Goal: Information Seeking & Learning: Check status

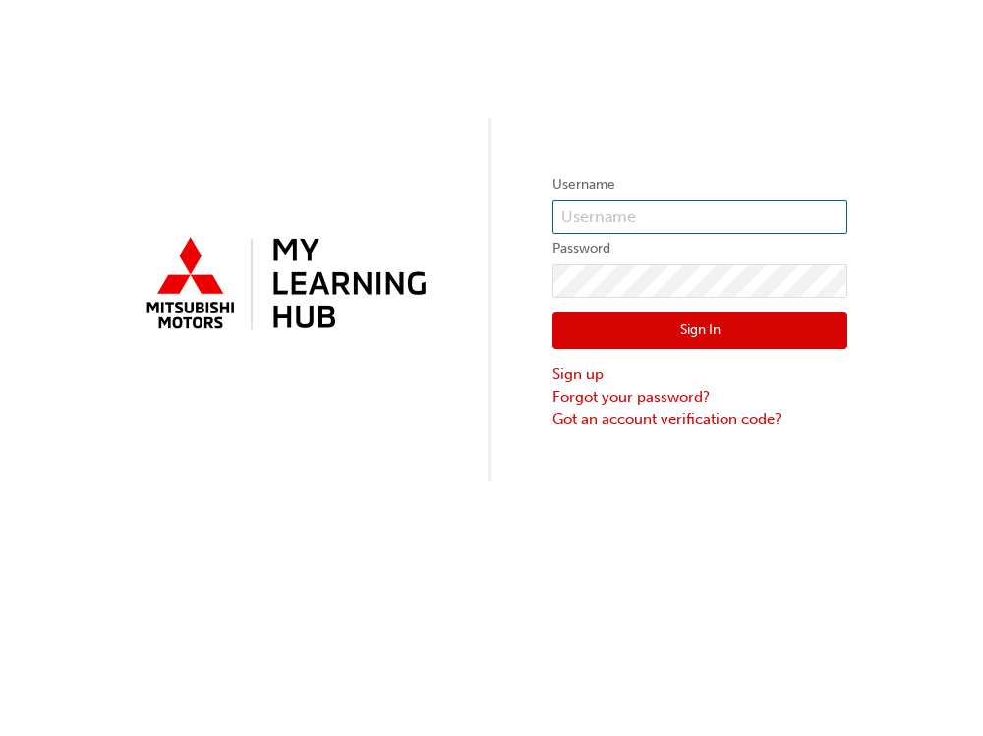
type input "KAU86168A8"
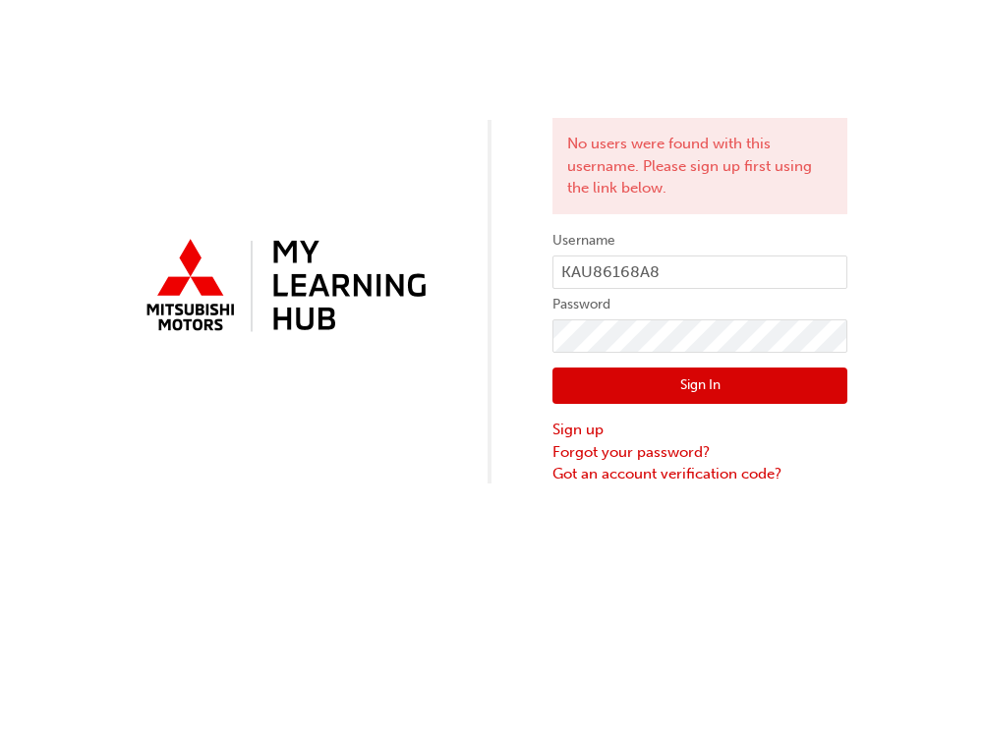
click at [676, 384] on button "Sign In" at bounding box center [700, 386] width 295 height 37
click at [736, 283] on input "KAU86168A8" at bounding box center [700, 272] width 295 height 33
click at [841, 608] on div "No users were found with this username. Please sign up first using the link bel…" at bounding box center [491, 368] width 983 height 736
click at [724, 378] on button "Sign In" at bounding box center [700, 386] width 295 height 37
drag, startPoint x: 695, startPoint y: 278, endPoint x: 262, endPoint y: 285, distance: 432.6
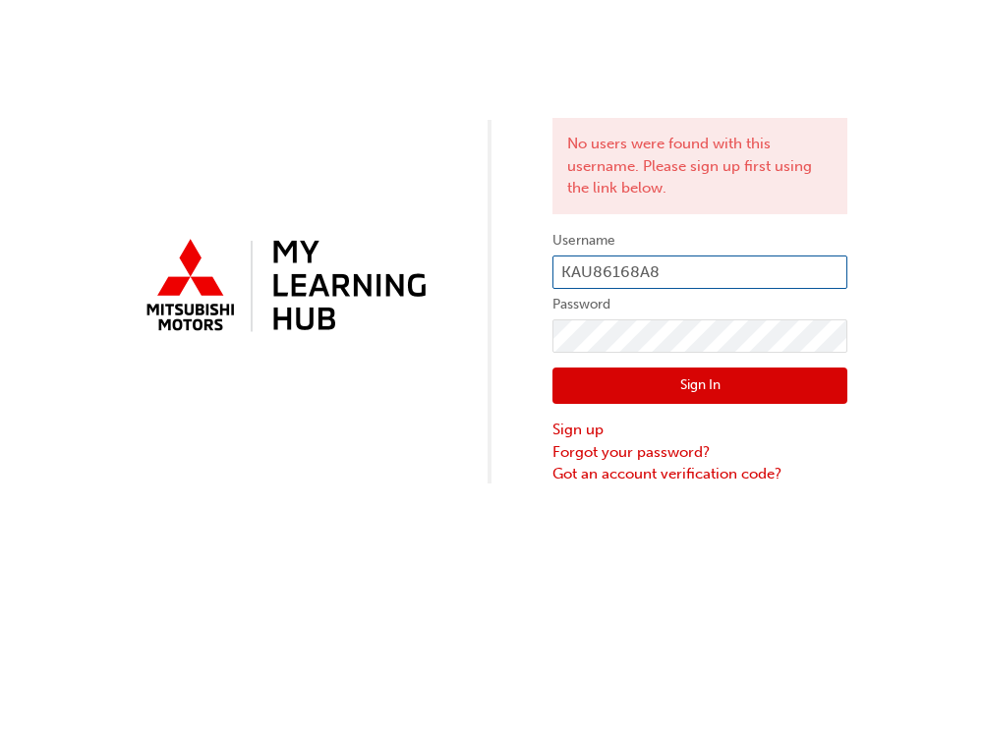
click at [281, 286] on div "No users were found with this username. Please sign up first using the link bel…" at bounding box center [491, 243] width 983 height 486
paste input "7184121"
type input "7184121"
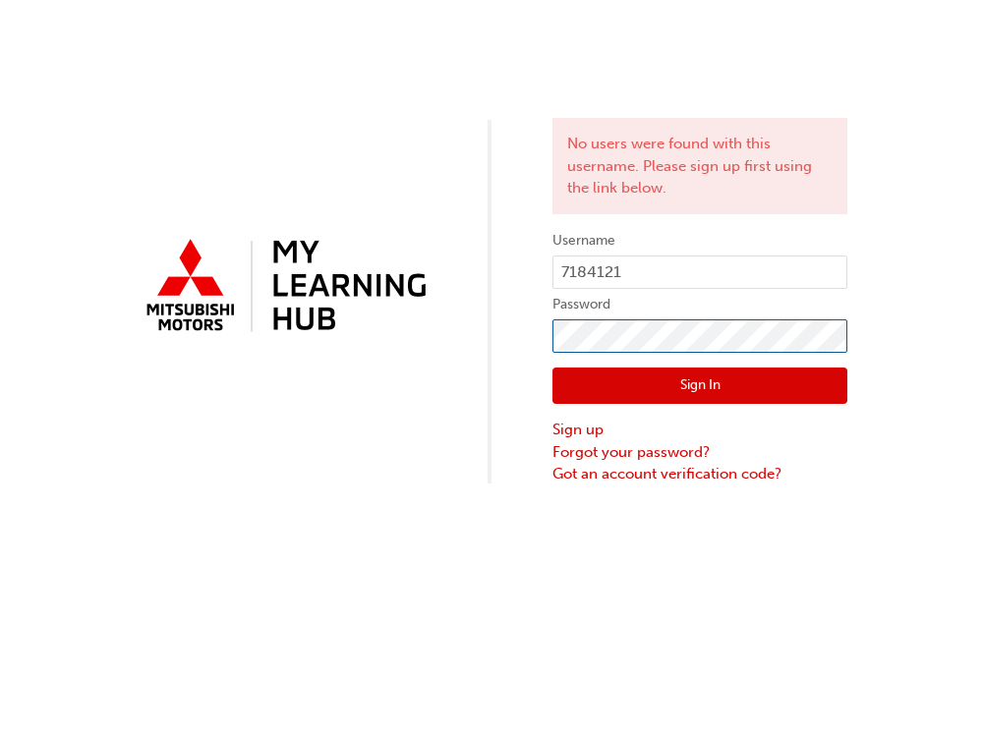
click at [415, 351] on div "No users were found with this username. Please sign up first using the link bel…" at bounding box center [491, 243] width 983 height 486
click button "Sign In" at bounding box center [700, 386] width 295 height 37
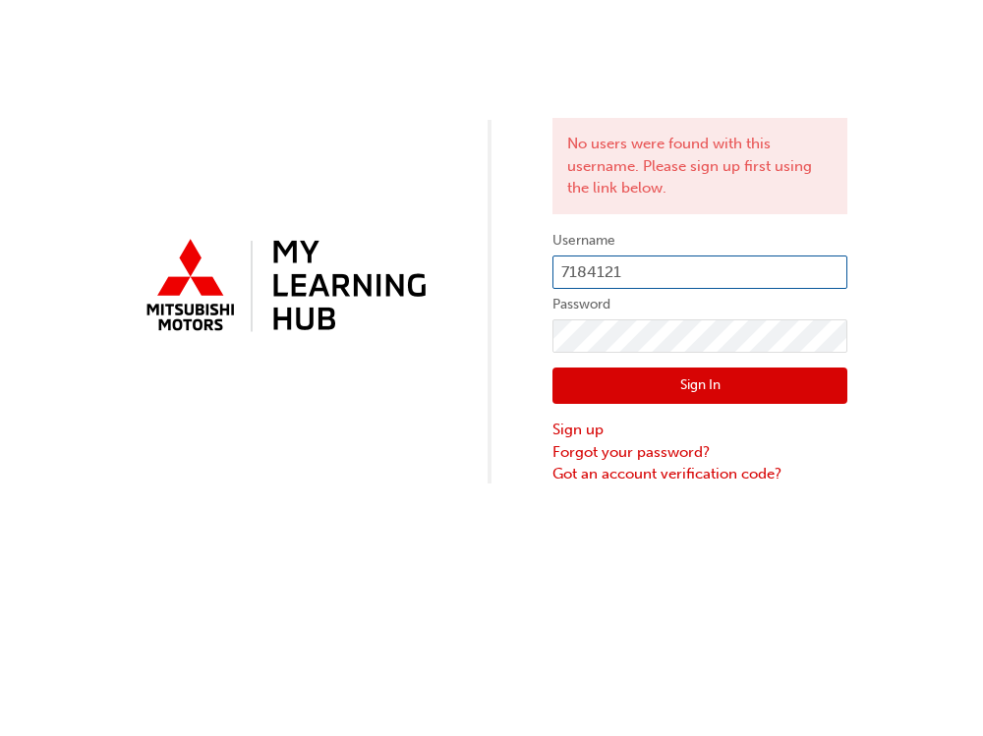
drag, startPoint x: 645, startPoint y: 273, endPoint x: 407, endPoint y: 257, distance: 238.5
click at [410, 257] on div "No users were found with this username. Please sign up first using the link bel…" at bounding box center [491, 243] width 983 height 486
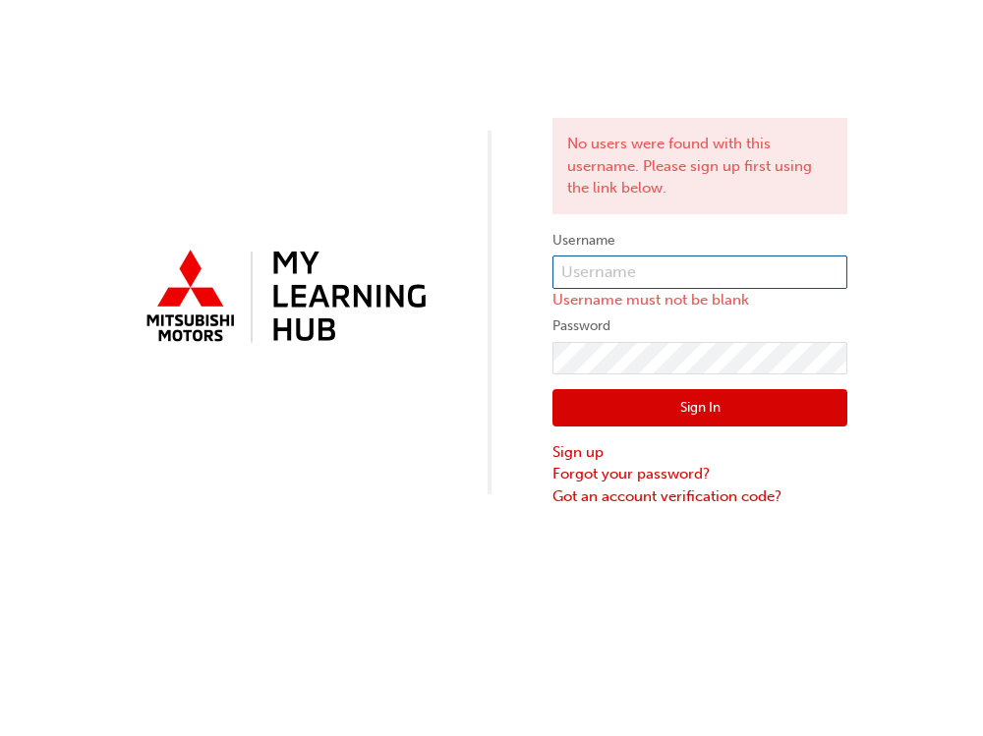
click at [624, 269] on input "text" at bounding box center [700, 272] width 295 height 33
paste input "[EMAIL_ADDRESS][DOMAIN_NAME]"
type input "[EMAIL_ADDRESS][DOMAIN_NAME]"
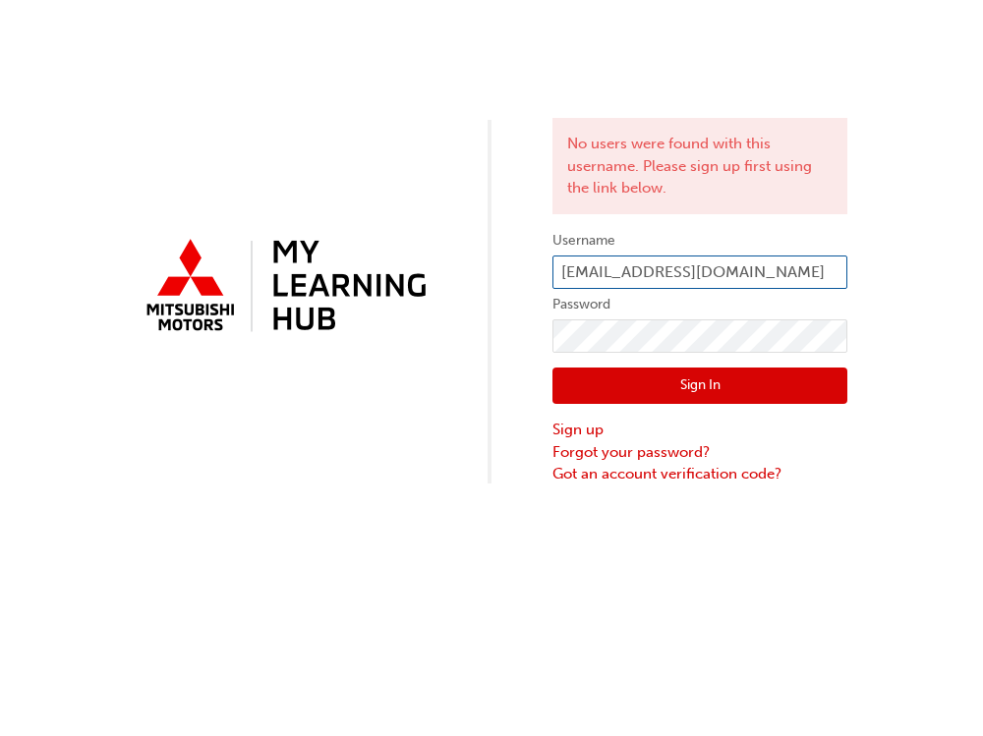
click button "Sign In" at bounding box center [700, 386] width 295 height 37
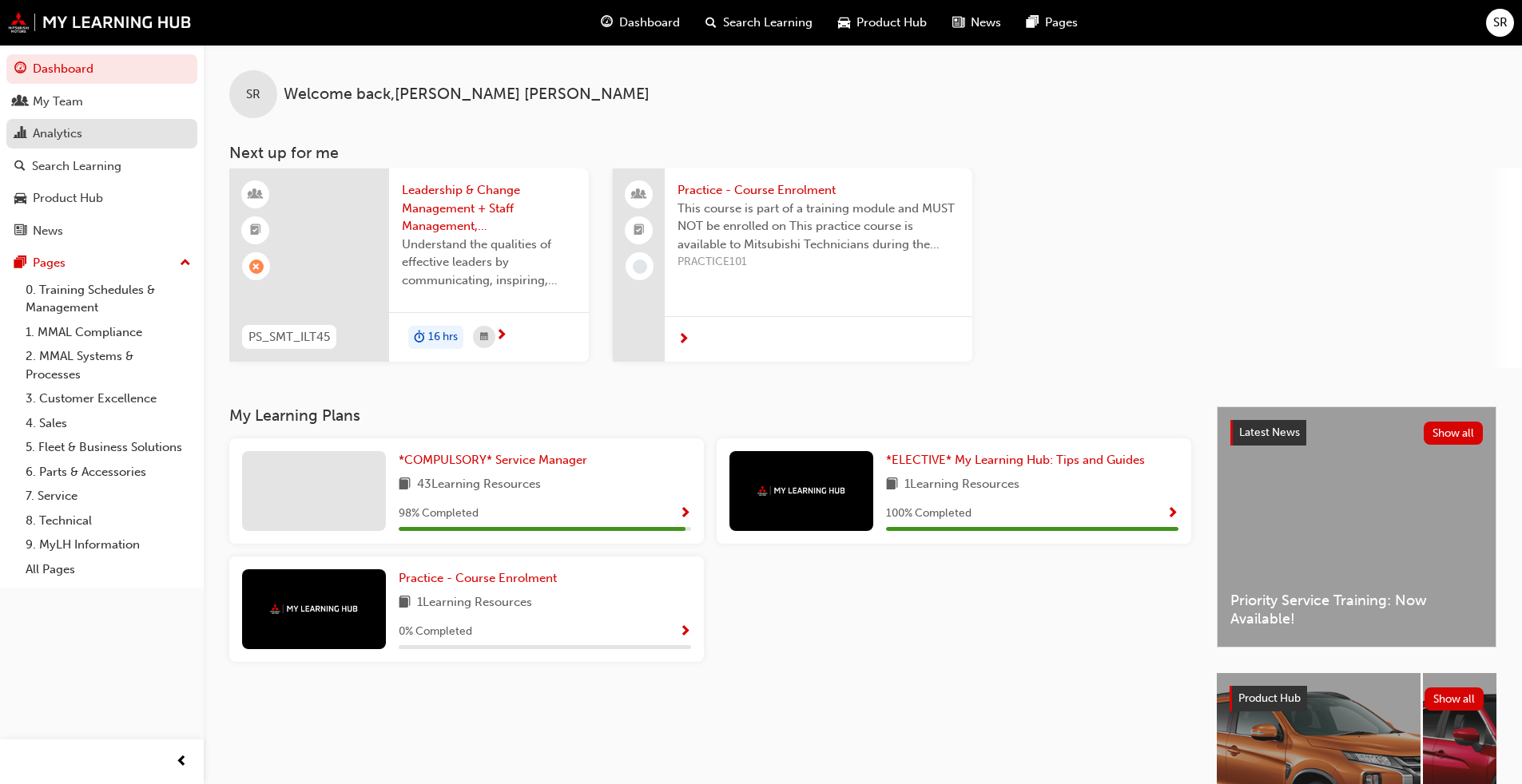
click at [103, 129] on div "Analytics" at bounding box center [102, 133] width 175 height 20
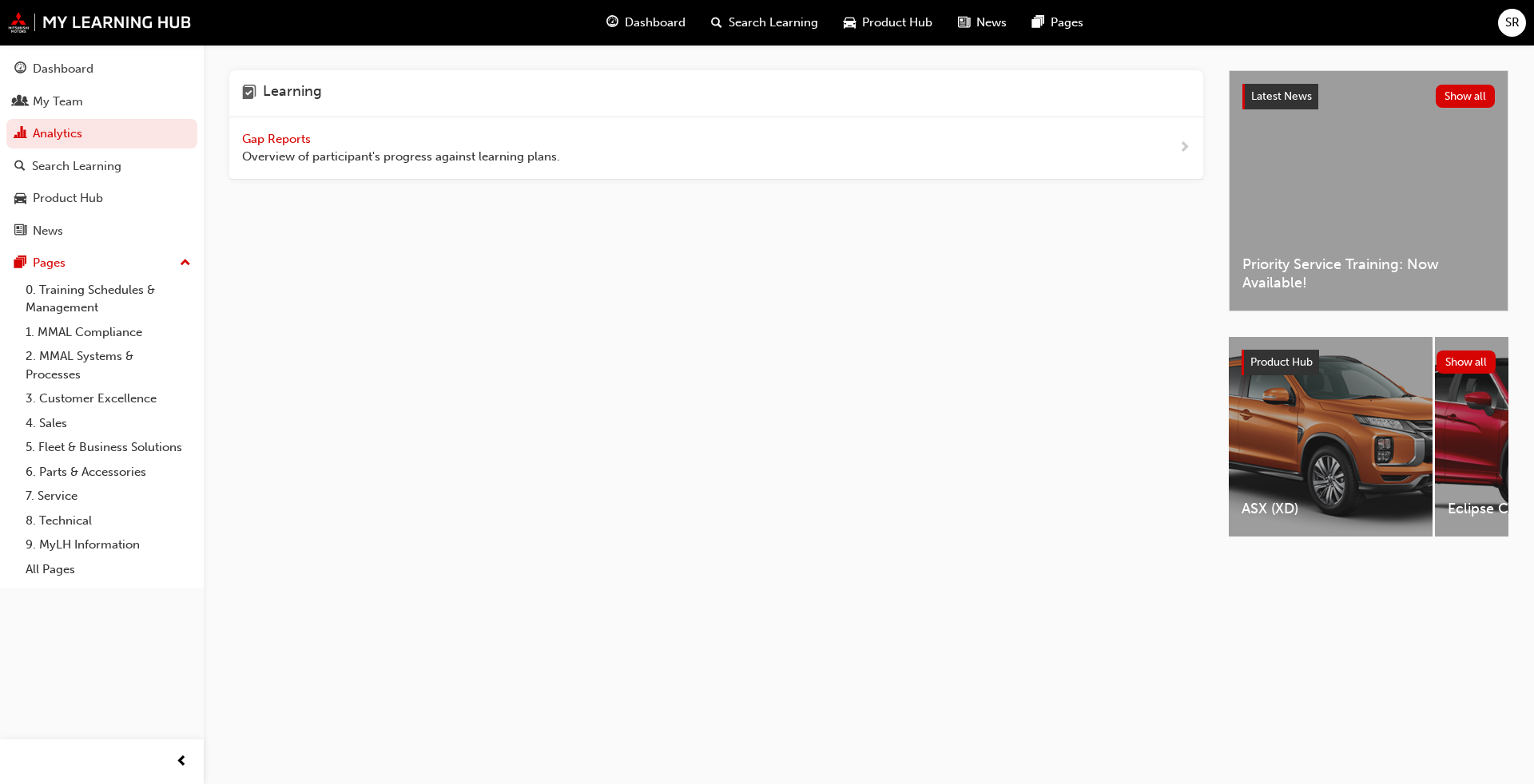
click at [454, 159] on span "Overview of participant's progress against learning plans." at bounding box center [401, 157] width 318 height 19
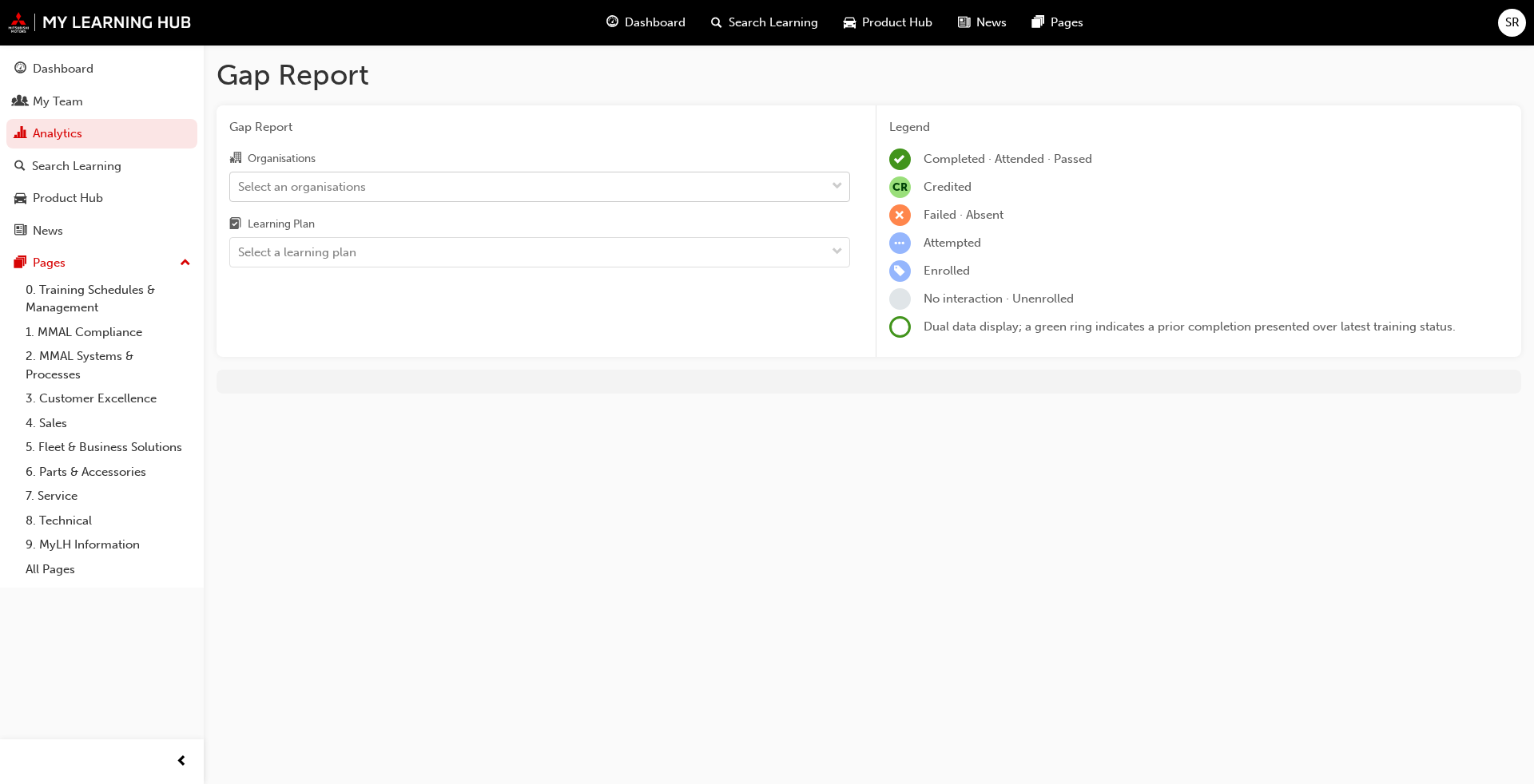
click at [510, 194] on div "Select an organisations" at bounding box center [527, 186] width 595 height 28
click at [240, 193] on input "Organisations Select an organisations" at bounding box center [239, 185] width 2 height 14
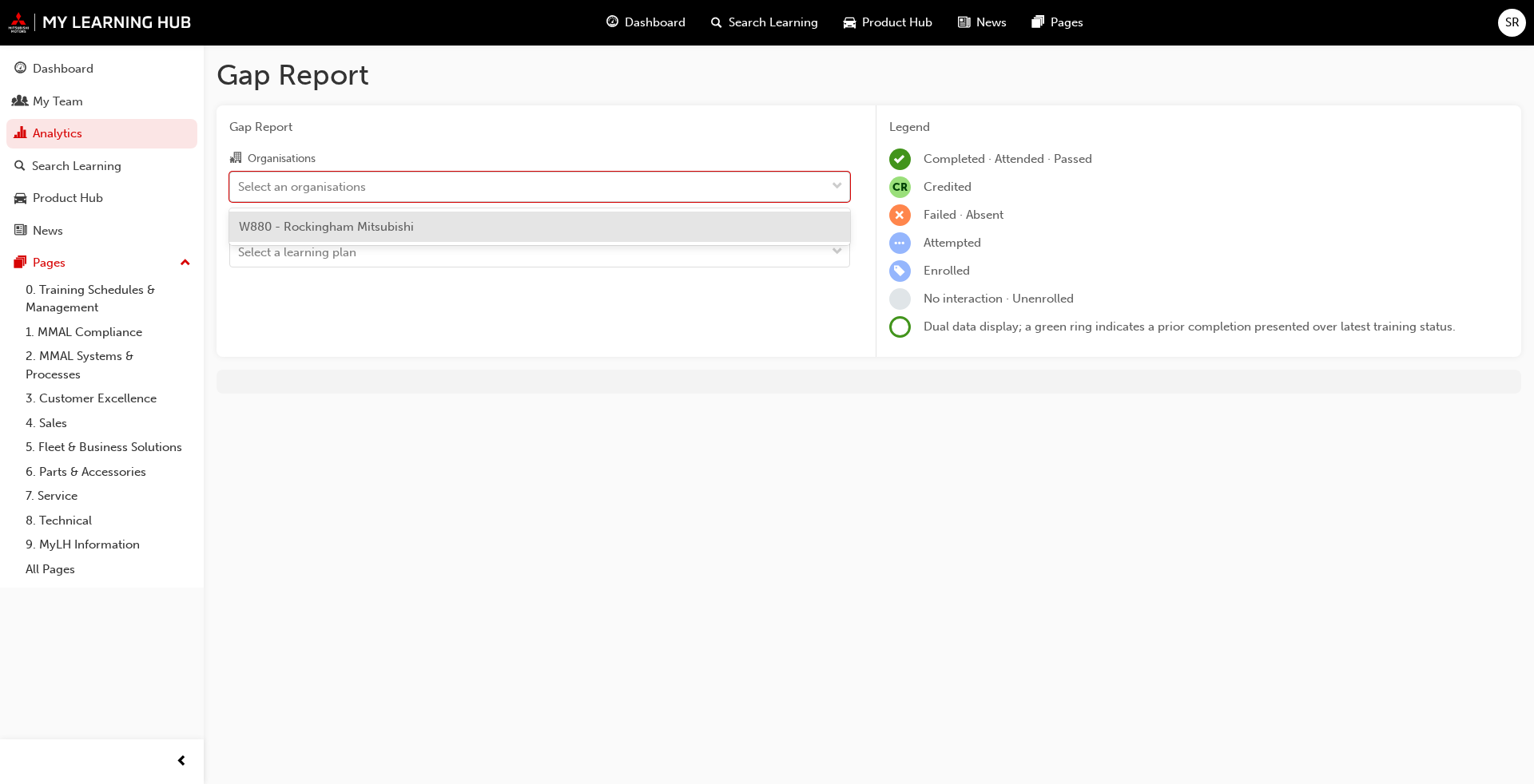
click at [510, 194] on div "Select an organisations" at bounding box center [527, 186] width 595 height 28
click at [240, 193] on input "Organisations option W880 - Rockingham Mitsubishi focused, 1 of 1. 1 result ava…" at bounding box center [239, 185] width 2 height 14
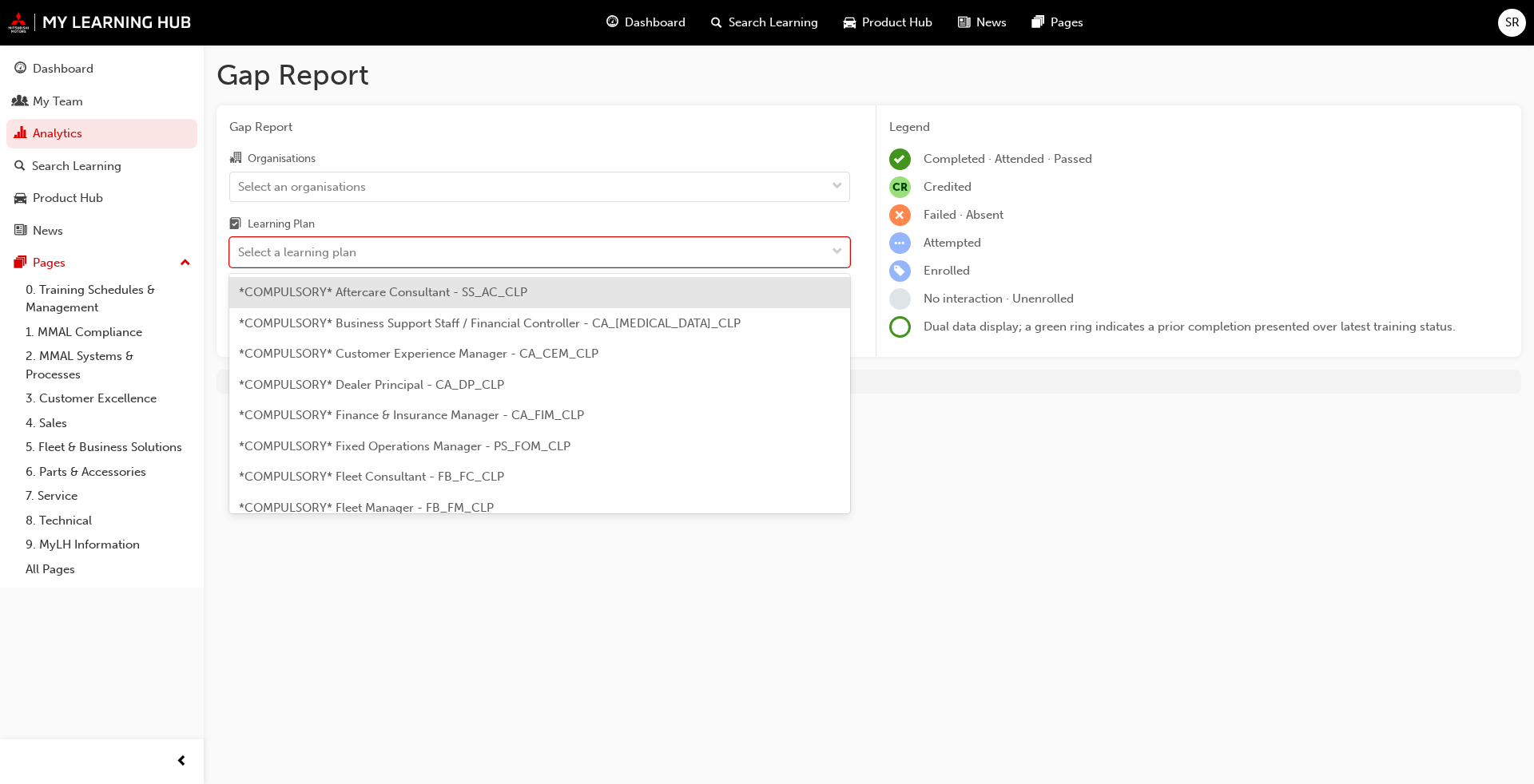
click at [518, 248] on div "Select a learning plan" at bounding box center [527, 253] width 595 height 28
click at [240, 248] on input "Learning Plan option *COMPULSORY* Aftercare Consultant - SS_AC_CLP focused, 1 o…" at bounding box center [239, 252] width 2 height 14
click at [531, 186] on div "Select an organisations" at bounding box center [527, 186] width 595 height 28
click at [240, 186] on input "Organisations Select an organisations" at bounding box center [239, 185] width 2 height 14
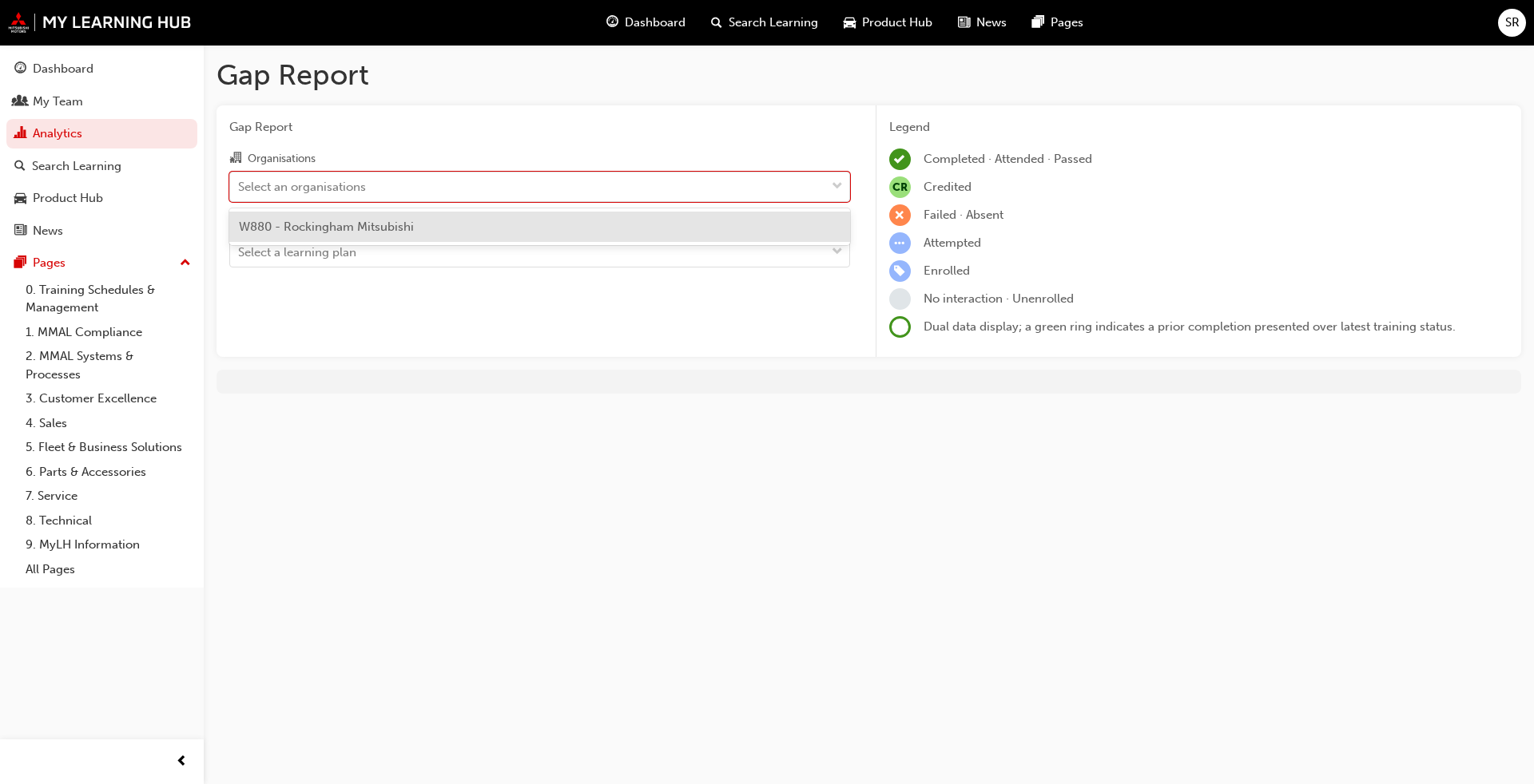
click at [483, 234] on div "W880 - Rockingham Mitsubishi" at bounding box center [540, 227] width 621 height 31
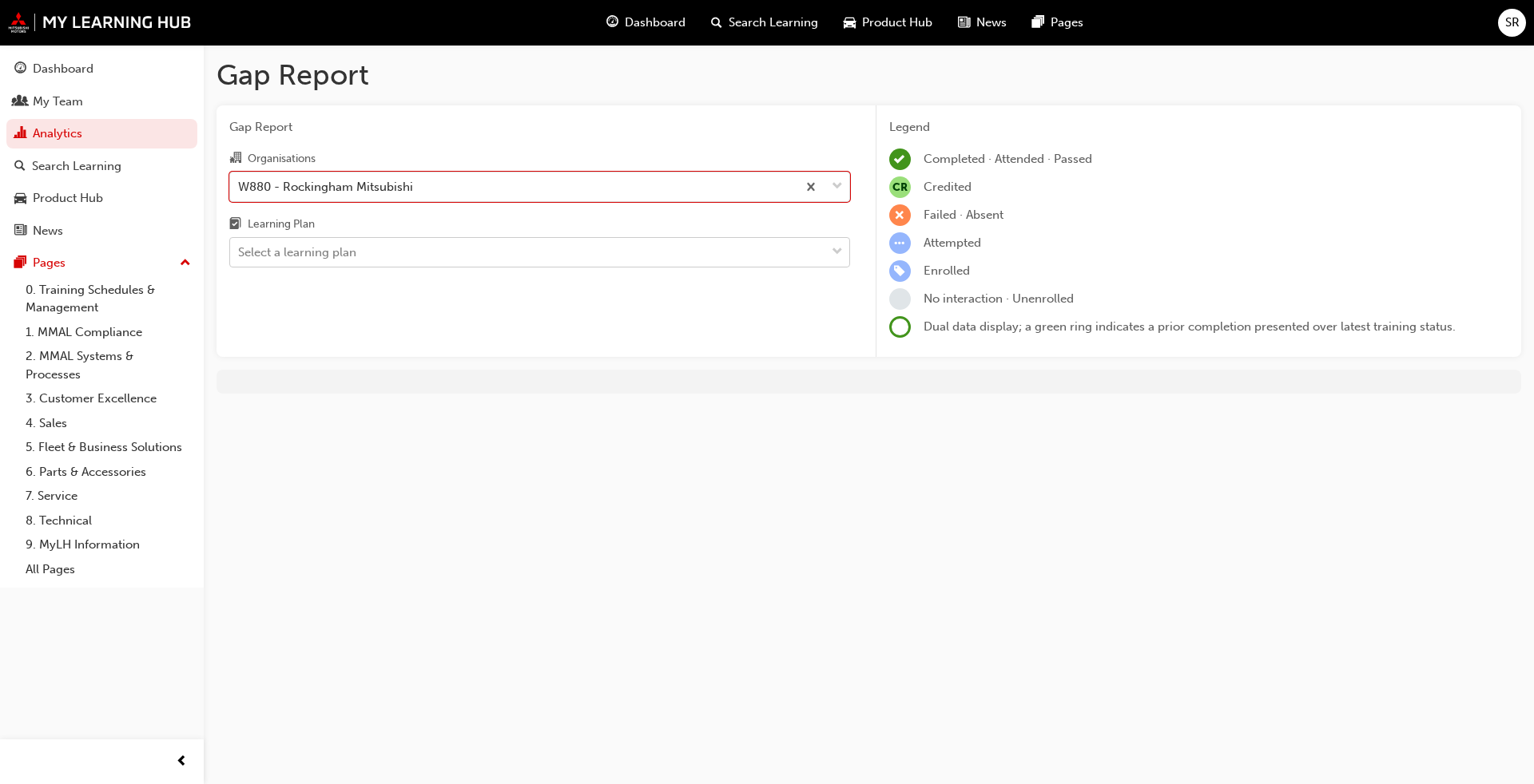
click at [485, 239] on div "Select a learning plan" at bounding box center [527, 253] width 595 height 28
click at [240, 245] on input "Learning Plan Select a learning plan" at bounding box center [239, 252] width 2 height 14
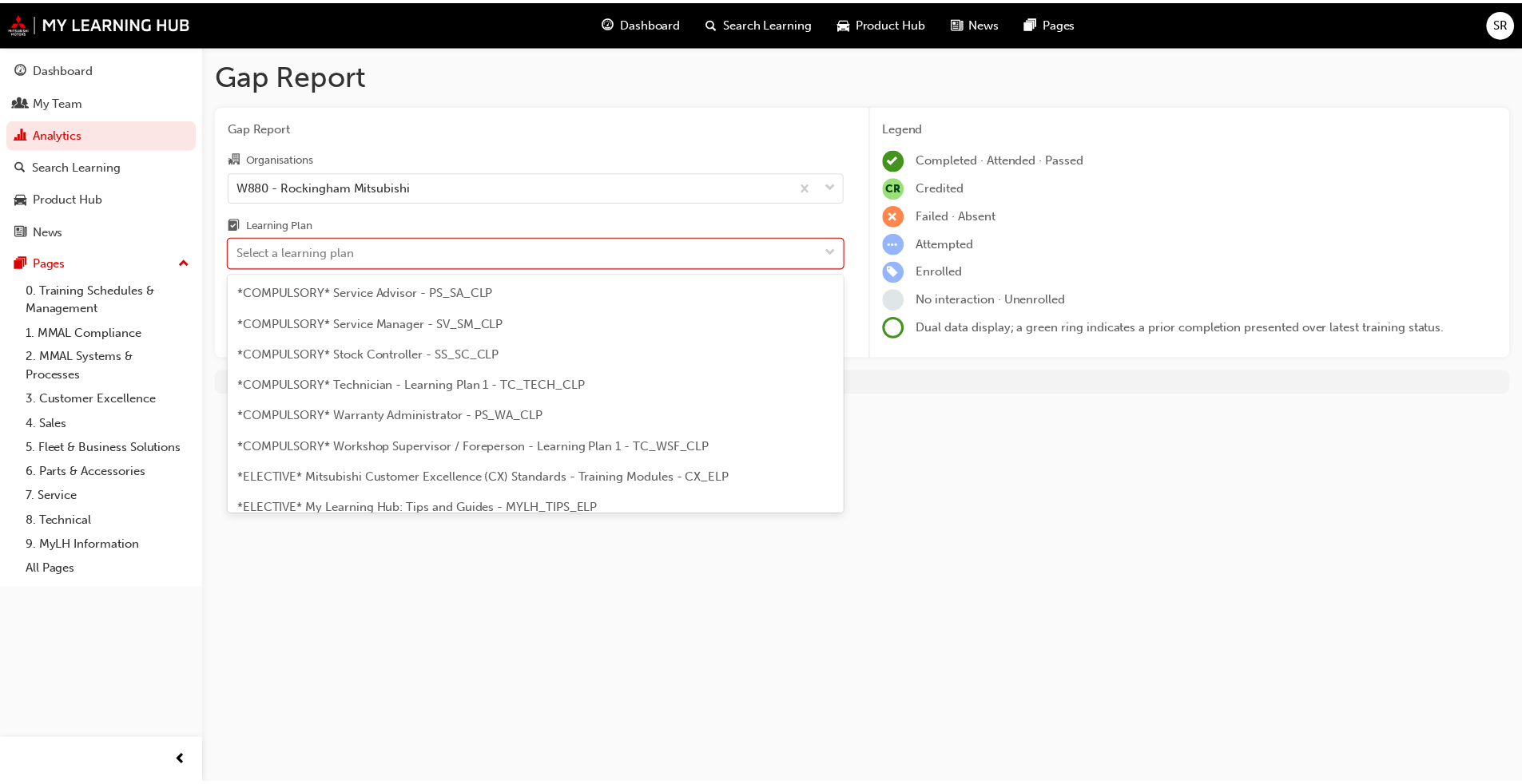
scroll to position [559, 0]
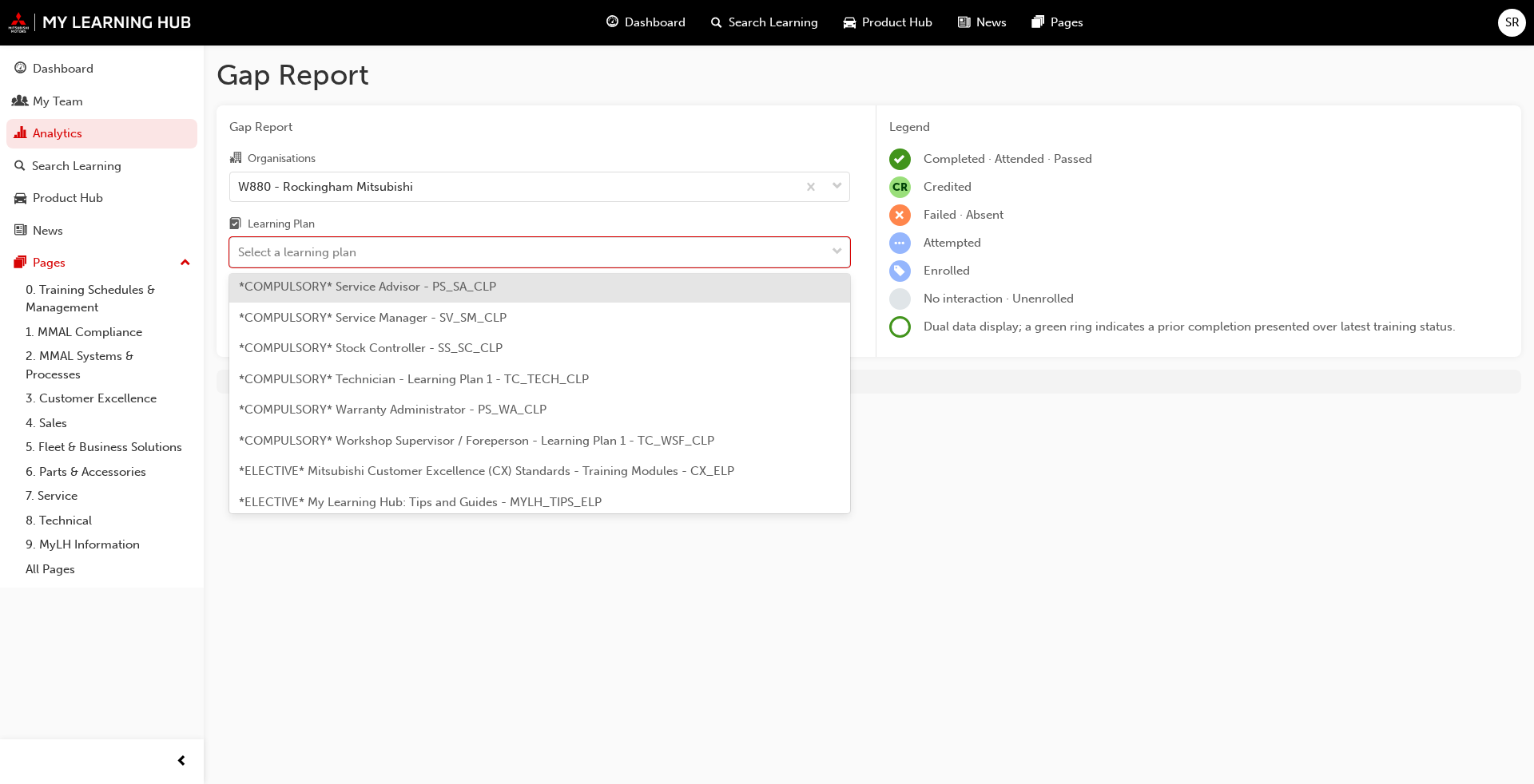
click at [495, 296] on div "*COMPULSORY* Service Advisor - PS_SA_CLP" at bounding box center [540, 287] width 621 height 31
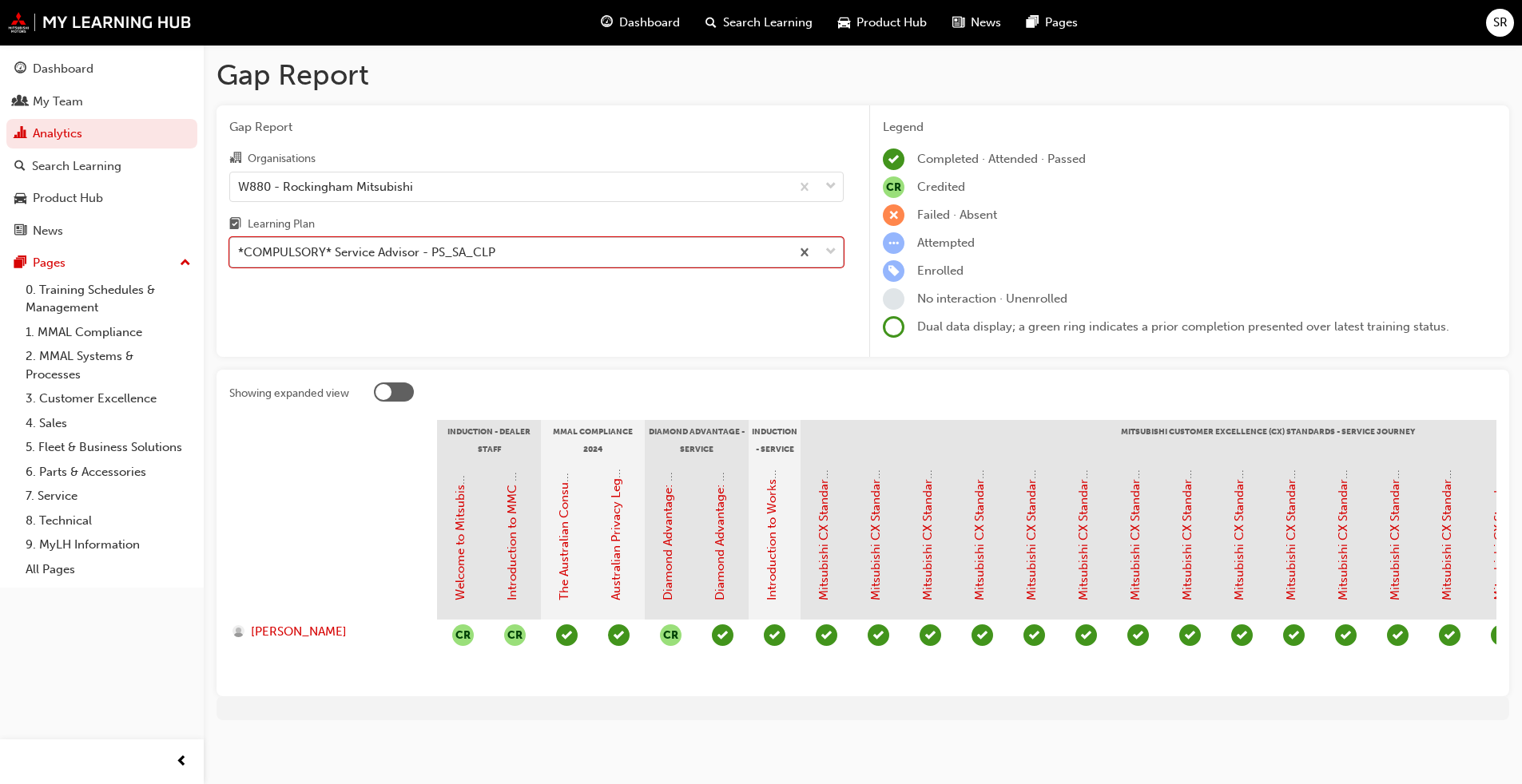
click at [518, 262] on div "*COMPULSORY* Service Advisor - PS_SA_CLP" at bounding box center [510, 253] width 560 height 28
click at [240, 259] on input "Learning Plan option *COMPULSORY* Service Advisor - PS_SA_CLP, selected. 0 resu…" at bounding box center [239, 252] width 2 height 14
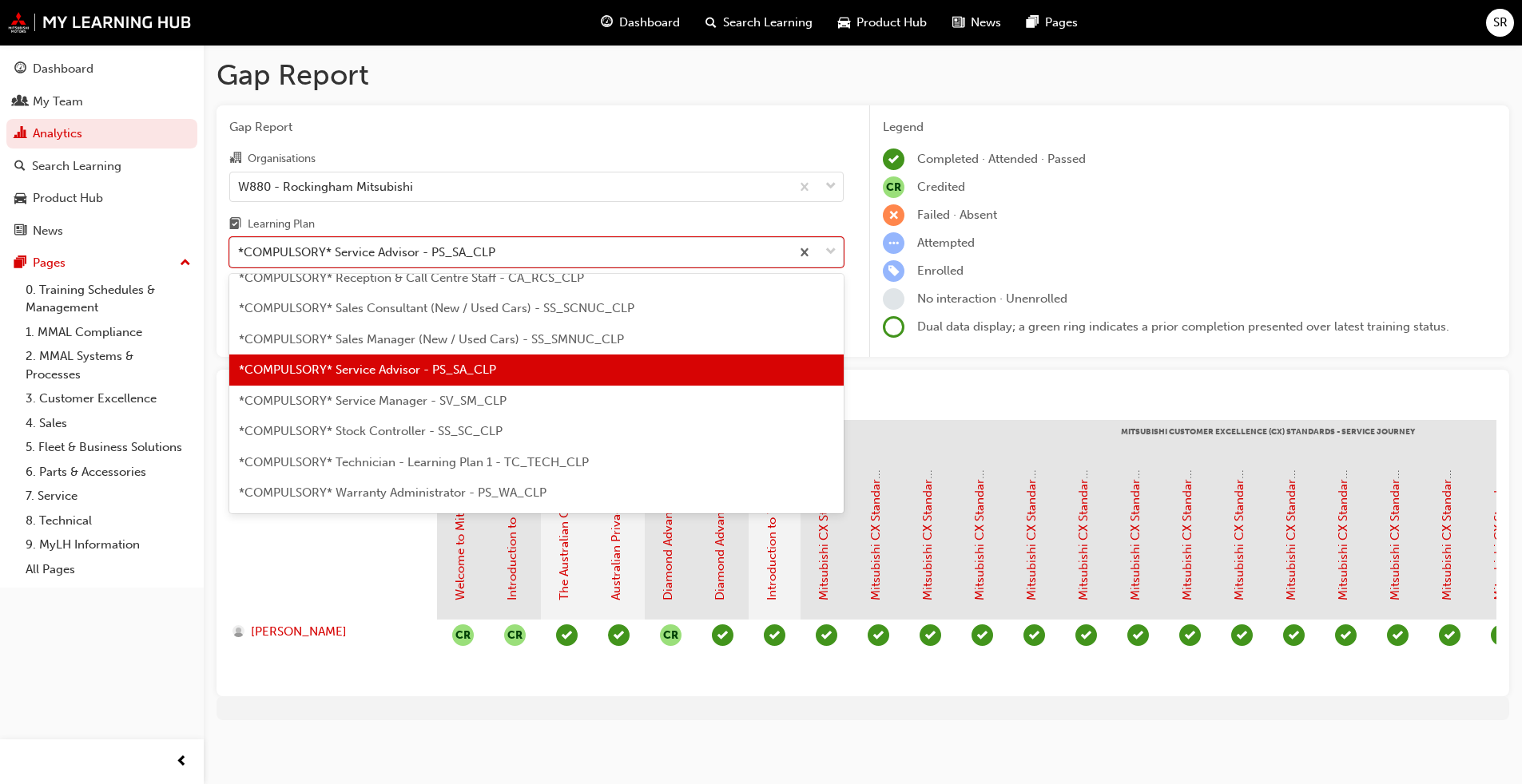
scroll to position [518, 0]
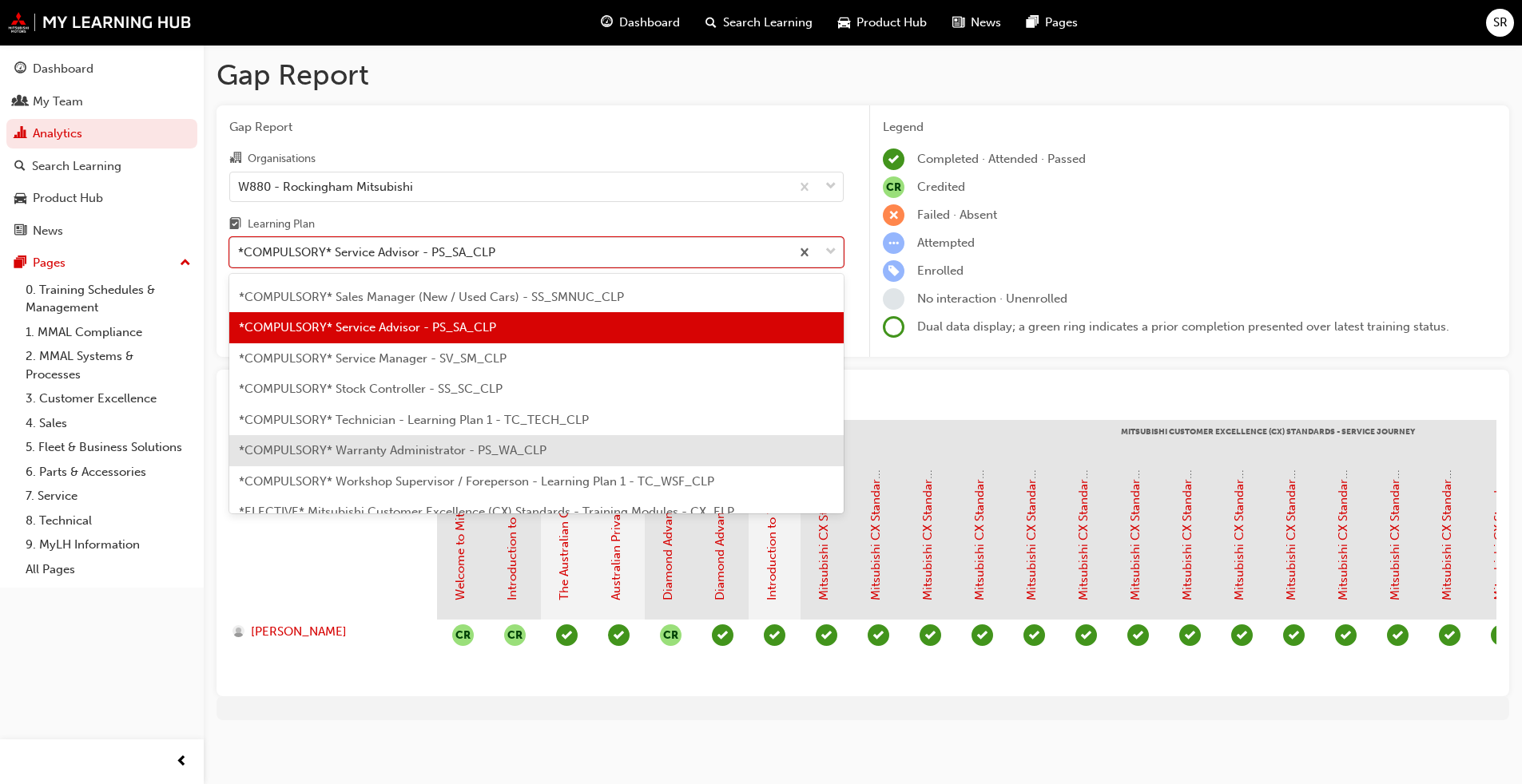
click at [501, 451] on span "*COMPULSORY* Warranty Administrator - PS_WA_CLP" at bounding box center [392, 451] width 308 height 15
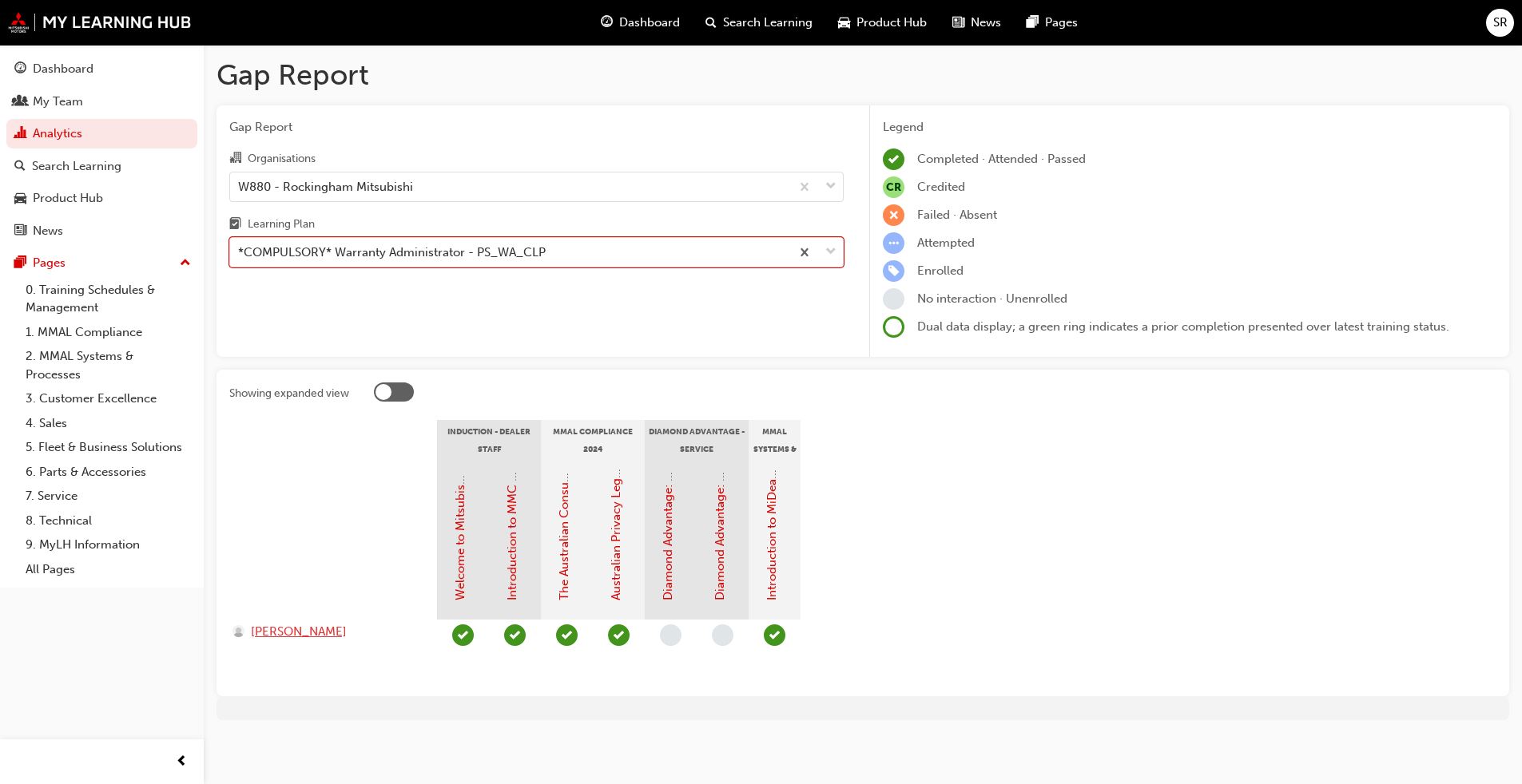
click at [291, 597] on span "[PERSON_NAME]" at bounding box center [299, 632] width 96 height 19
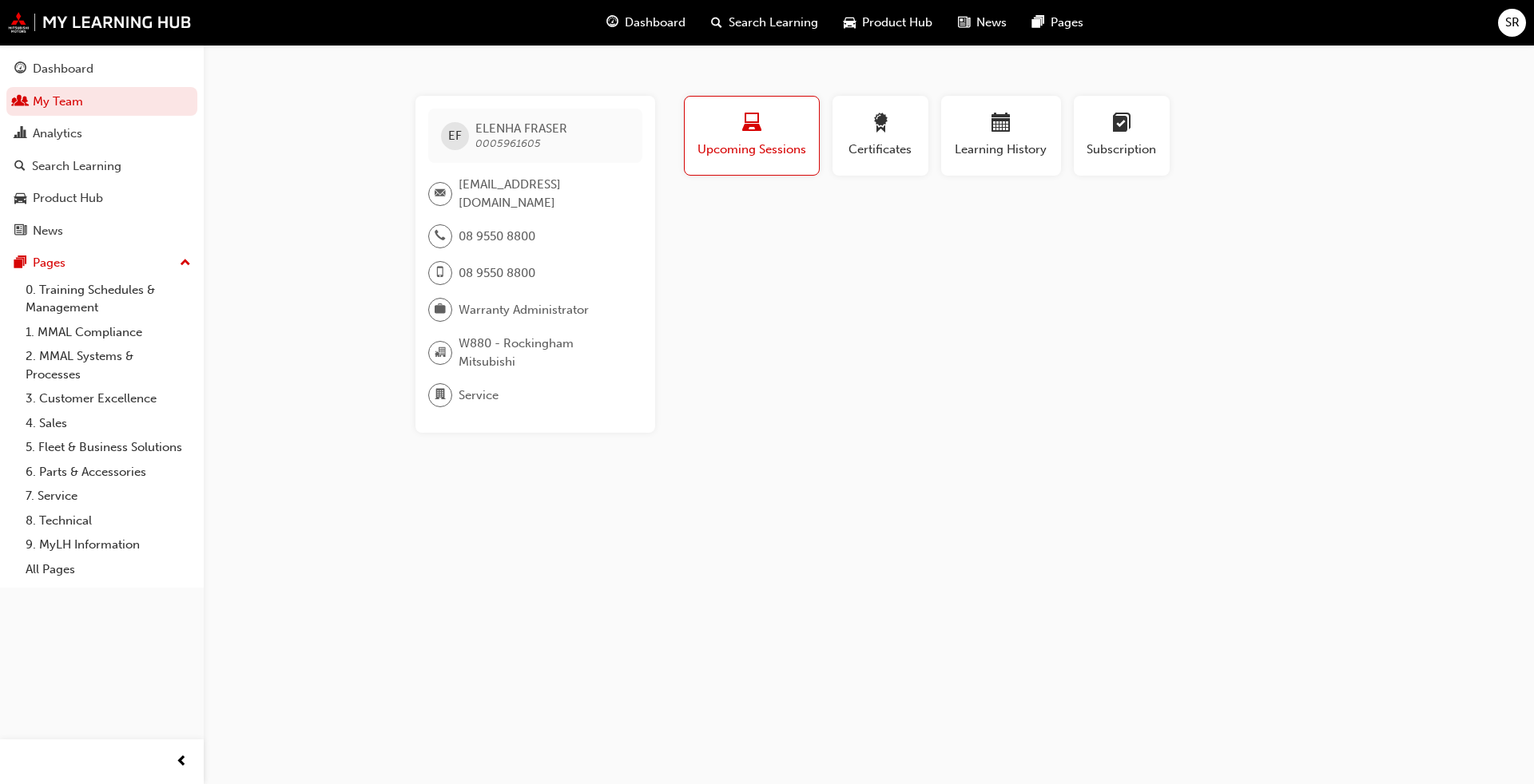
click at [783, 169] on button "Upcoming Sessions" at bounding box center [752, 136] width 136 height 80
click at [798, 148] on span "Certificates" at bounding box center [880, 149] width 72 height 19
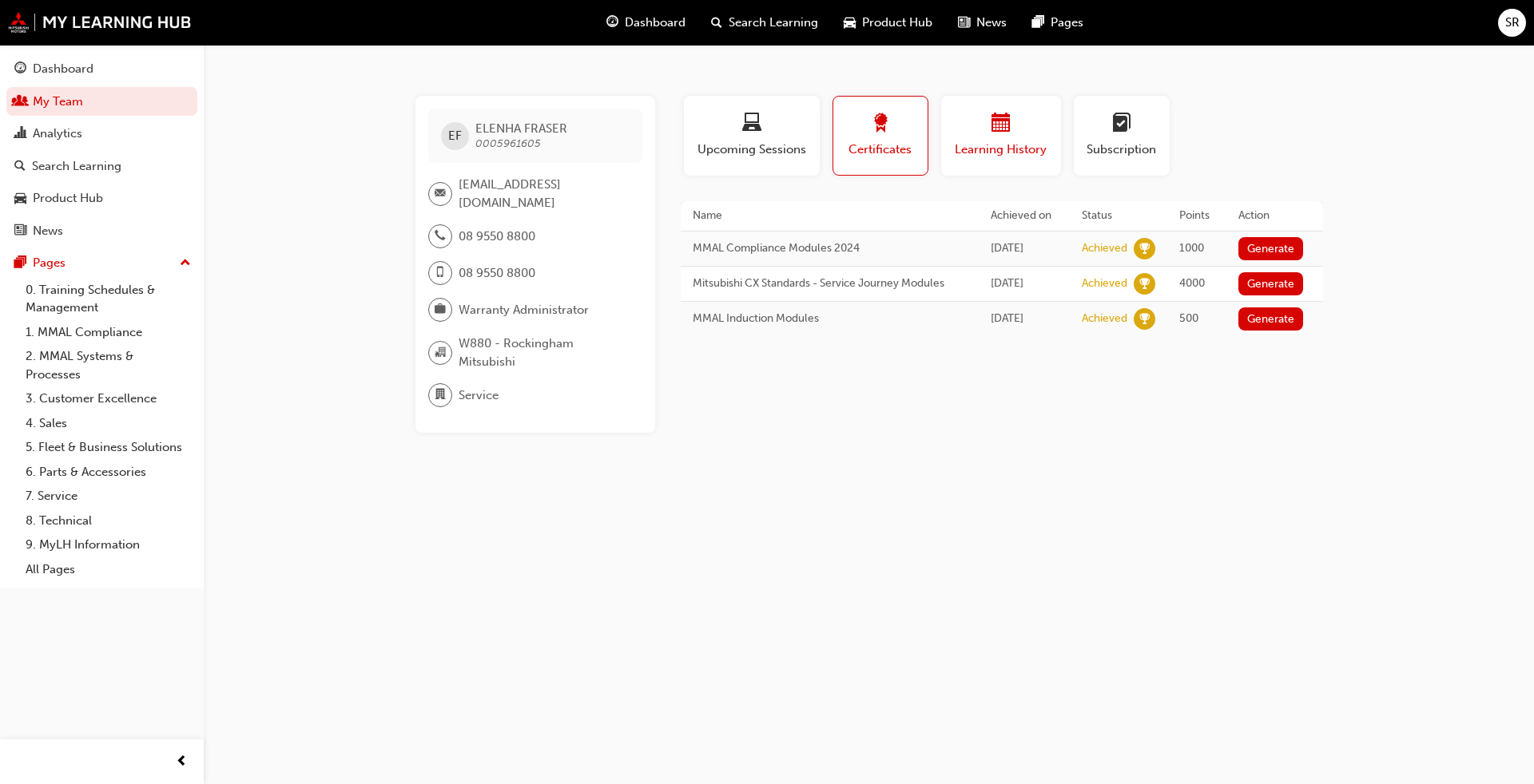
click at [798, 155] on span "Learning History" at bounding box center [1001, 149] width 96 height 19
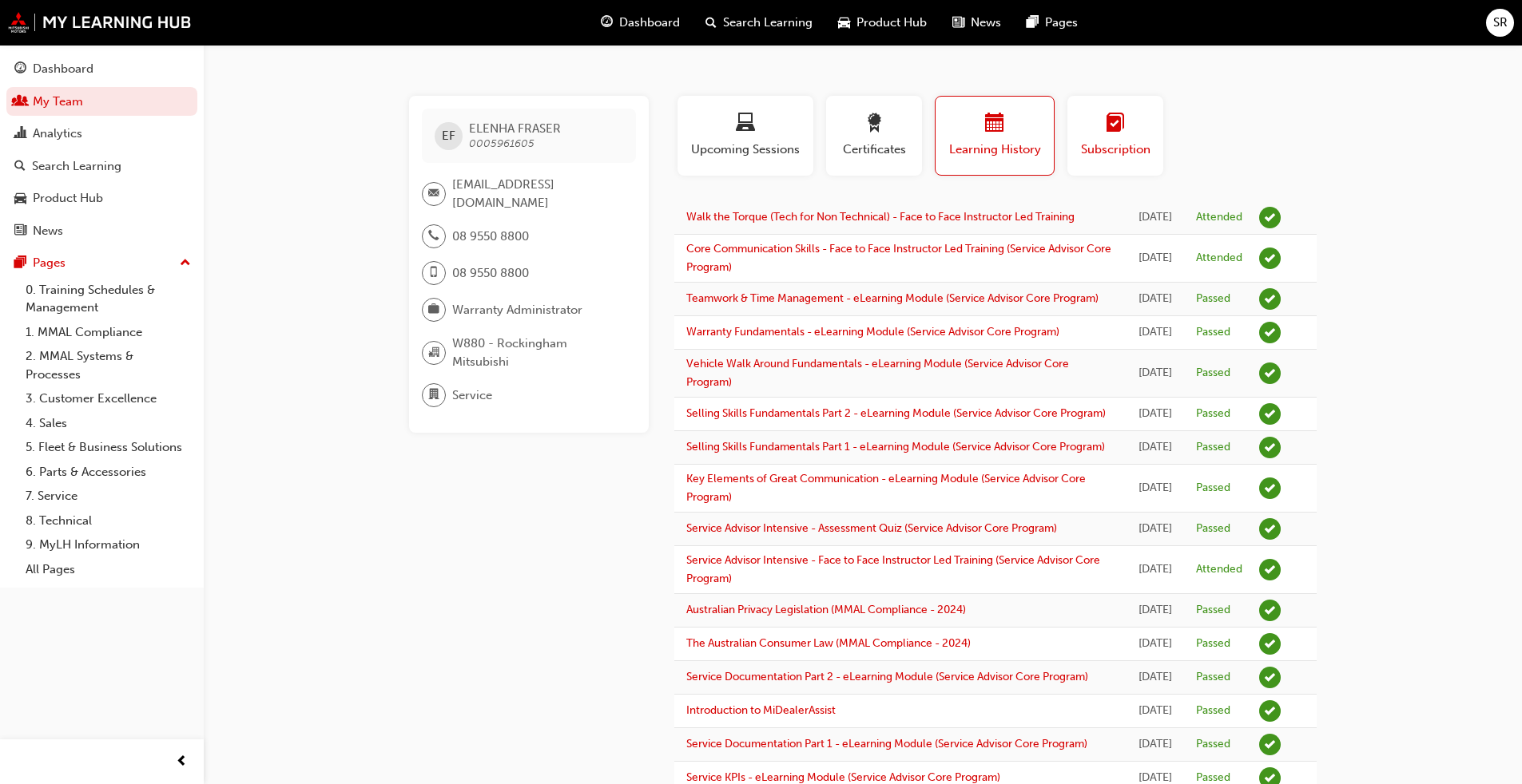
click at [798, 158] on span "Subscription" at bounding box center [1115, 149] width 72 height 19
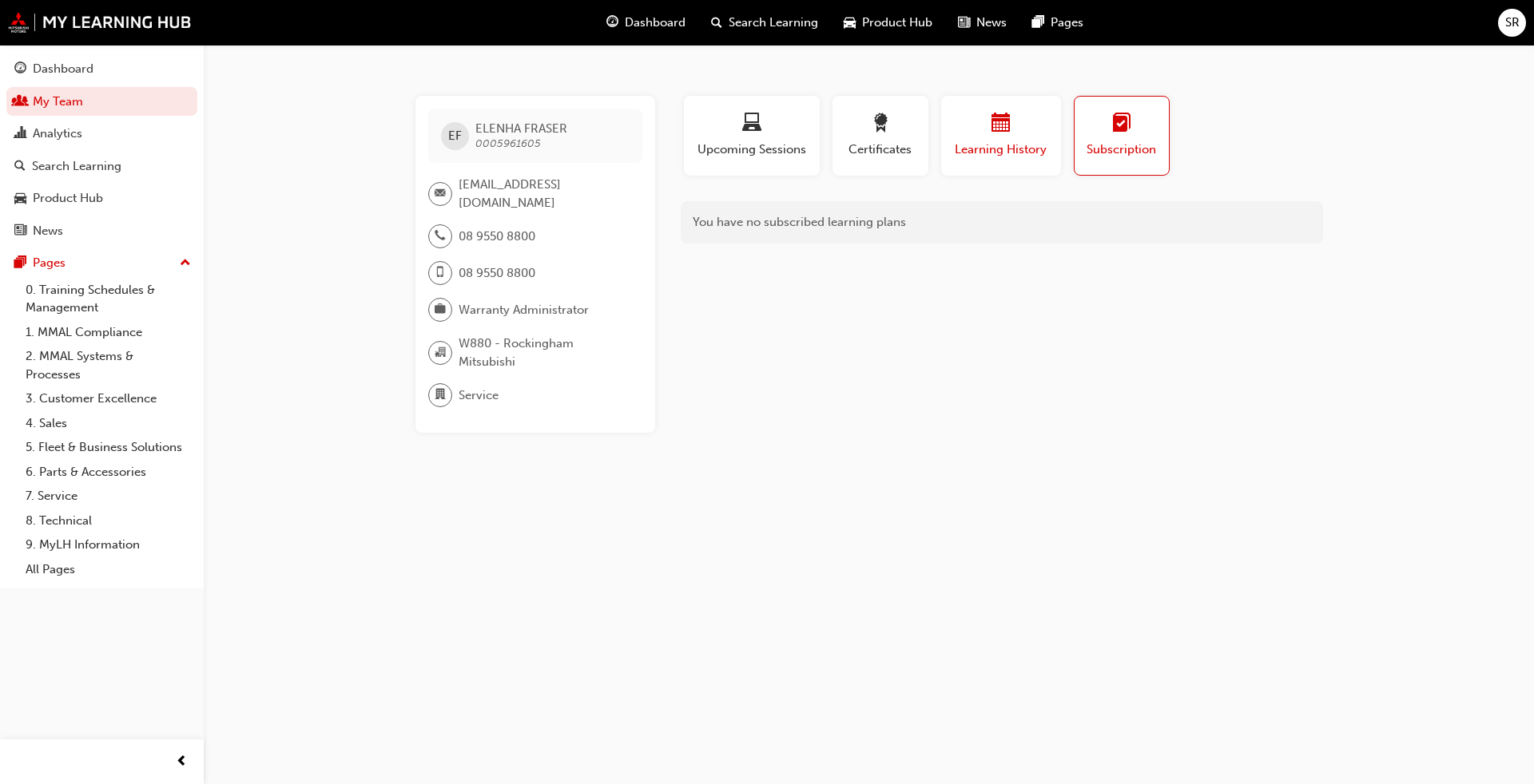
click at [798, 164] on button "Learning History" at bounding box center [1000, 136] width 119 height 80
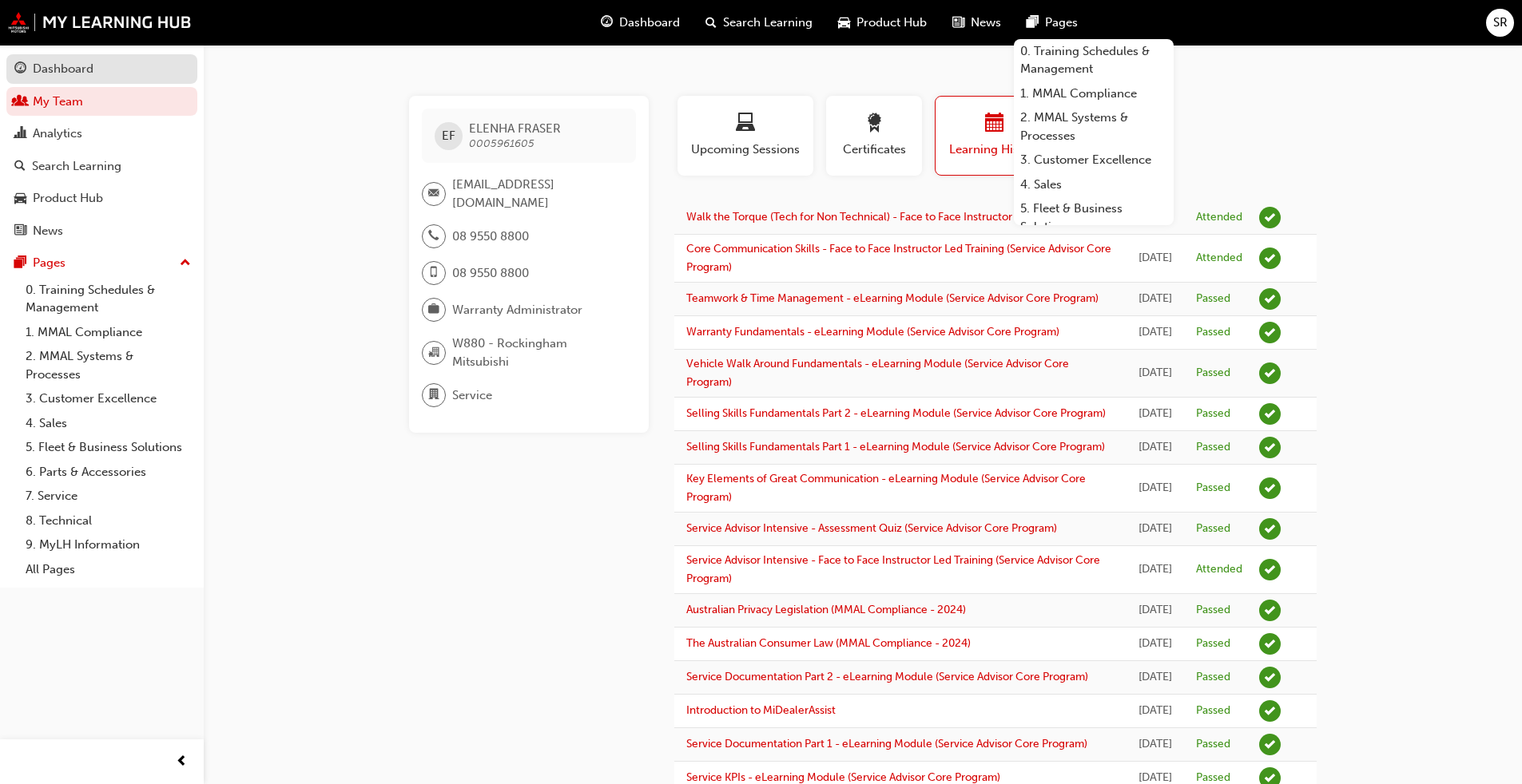
click at [86, 80] on link "Dashboard" at bounding box center [102, 69] width 191 height 29
